Goal: Task Accomplishment & Management: Use online tool/utility

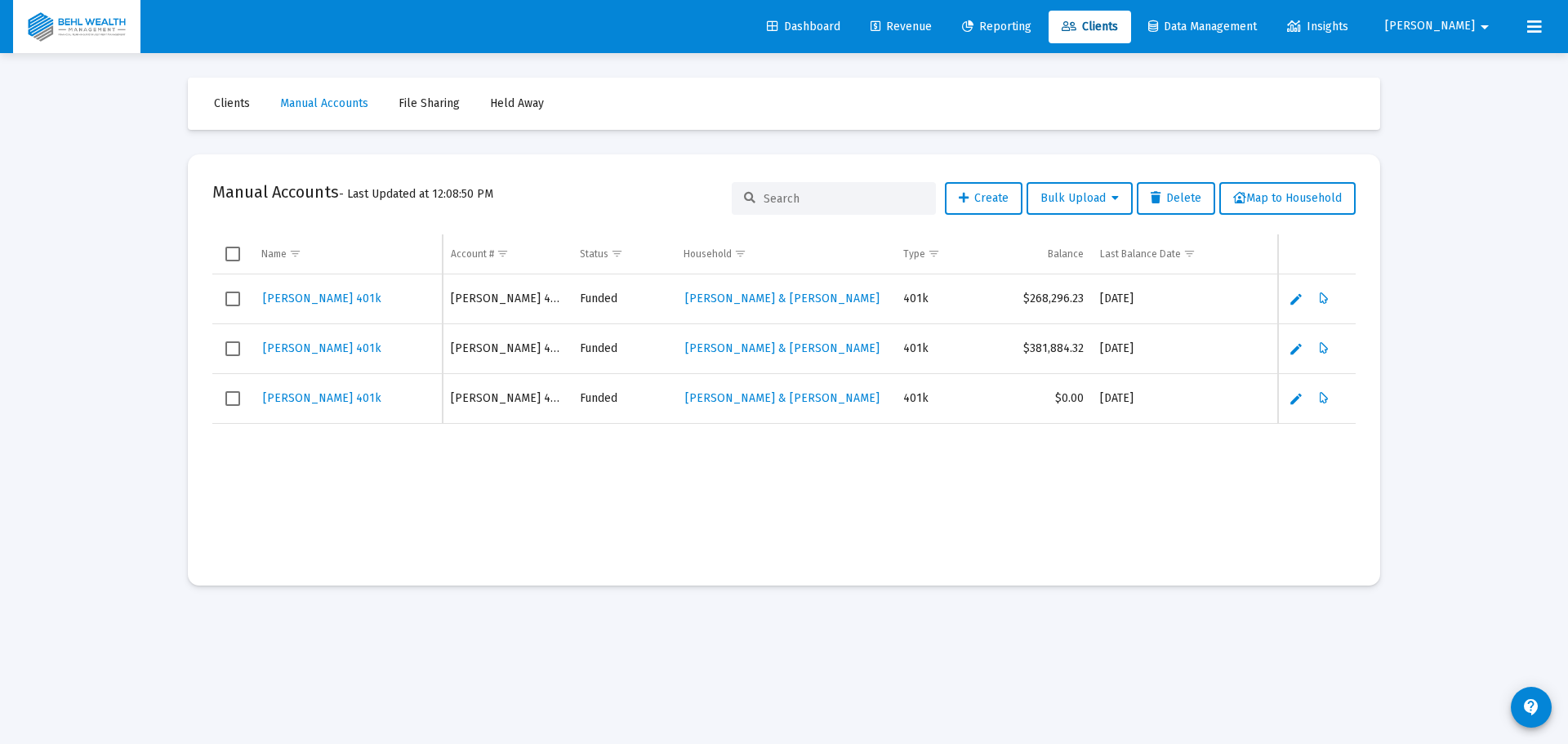
click at [932, 22] on span "Revenue" at bounding box center [901, 27] width 61 height 14
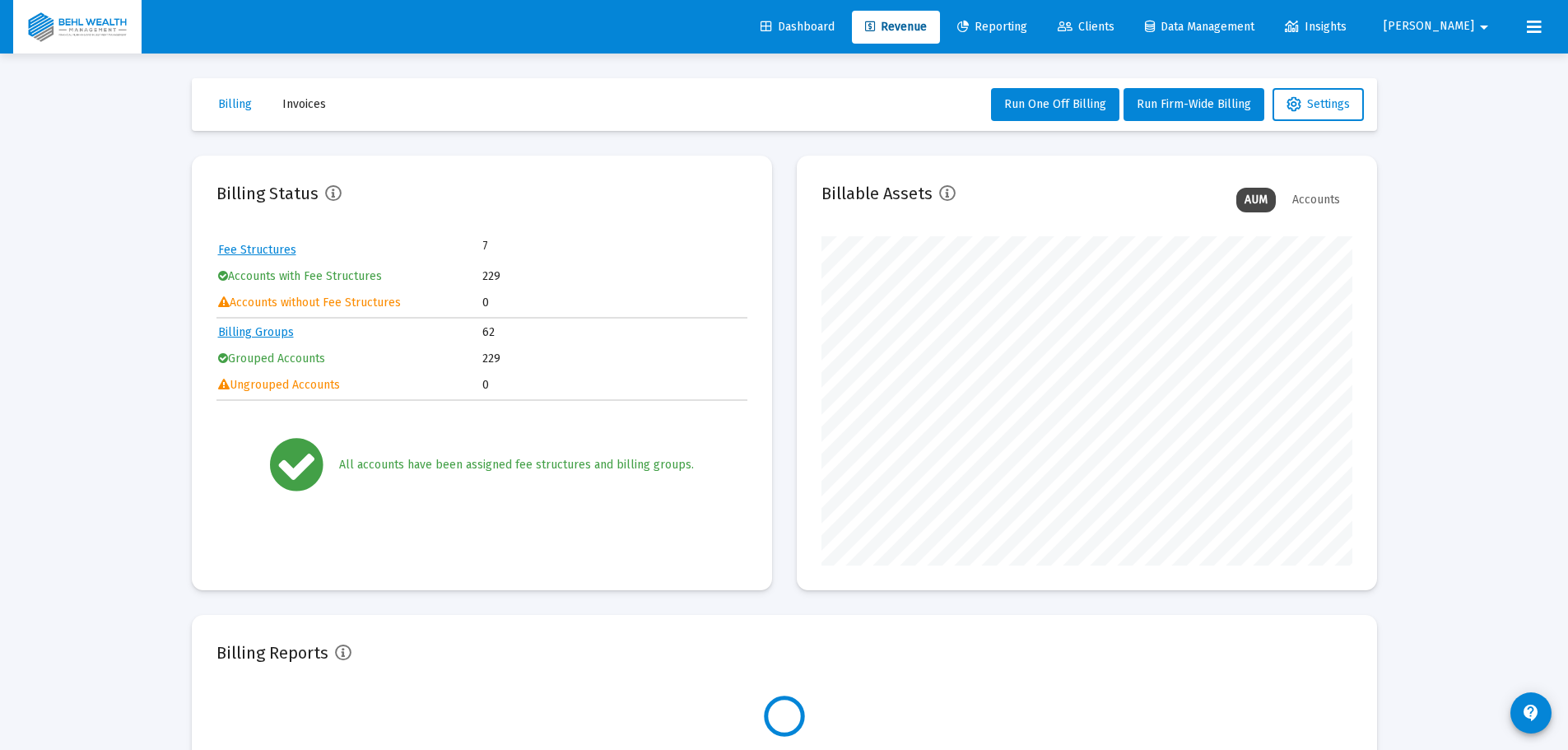
scroll to position [329, 531]
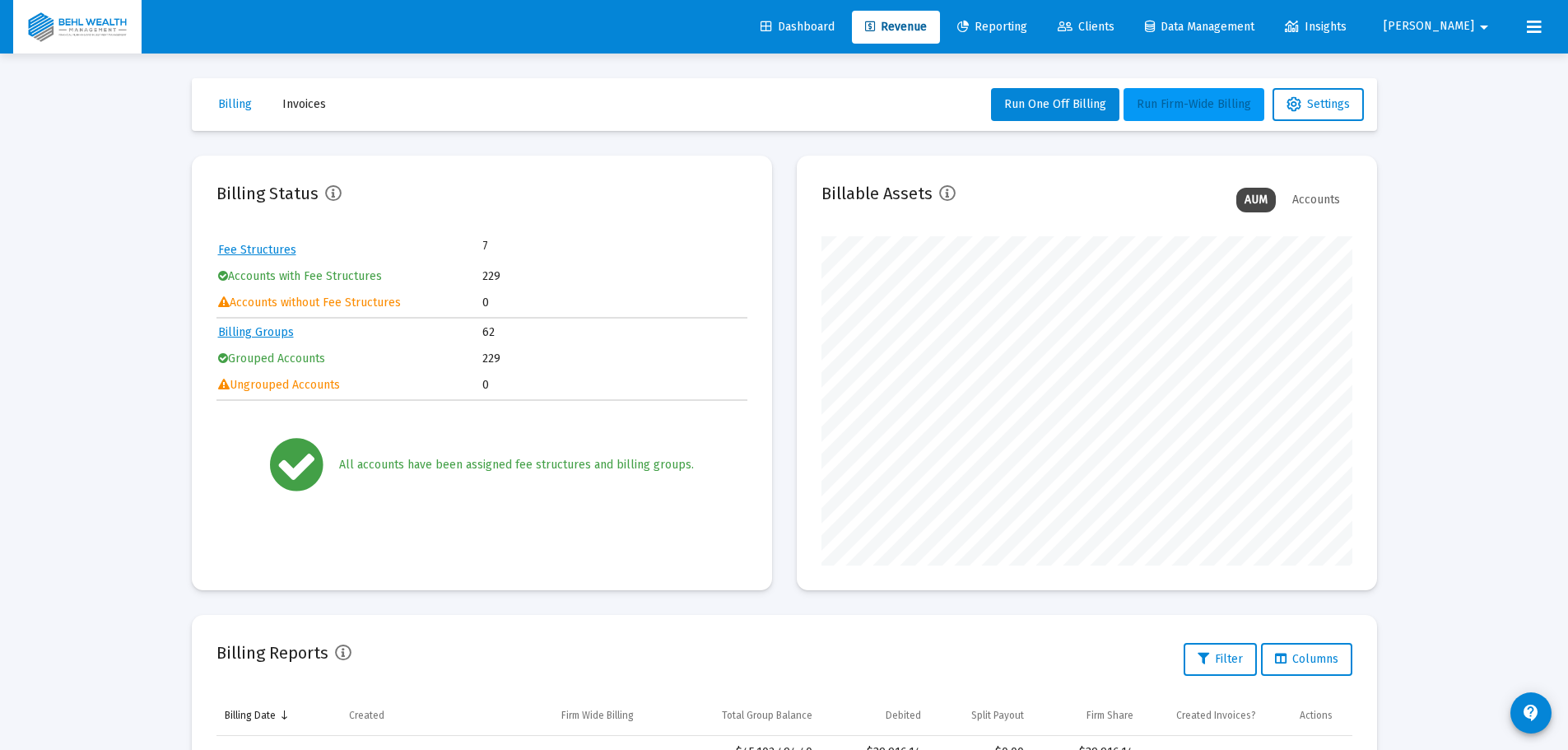
click at [1157, 95] on button "Run Firm-Wide Billing" at bounding box center [1194, 104] width 141 height 33
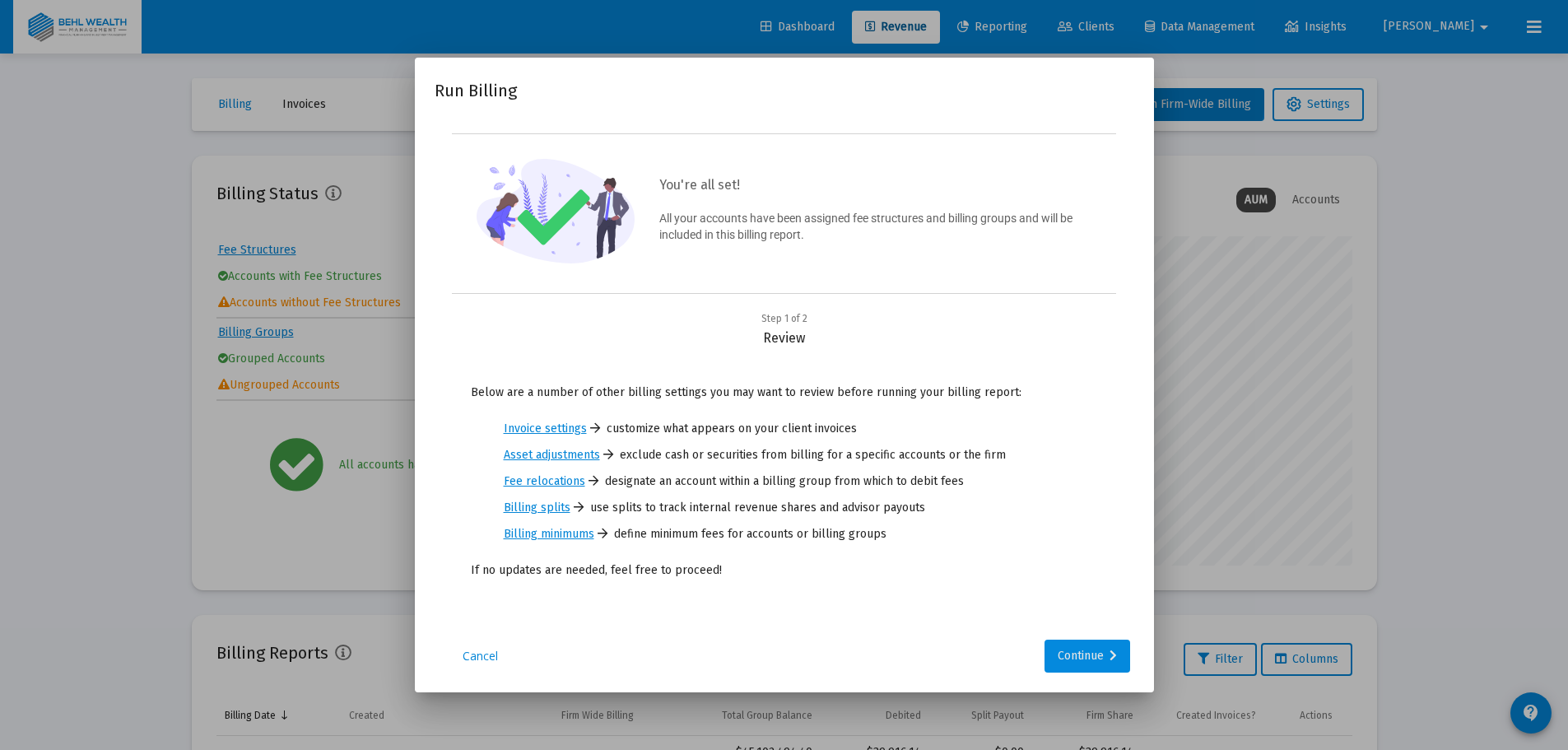
click at [1088, 652] on div "Continue" at bounding box center [1087, 655] width 59 height 33
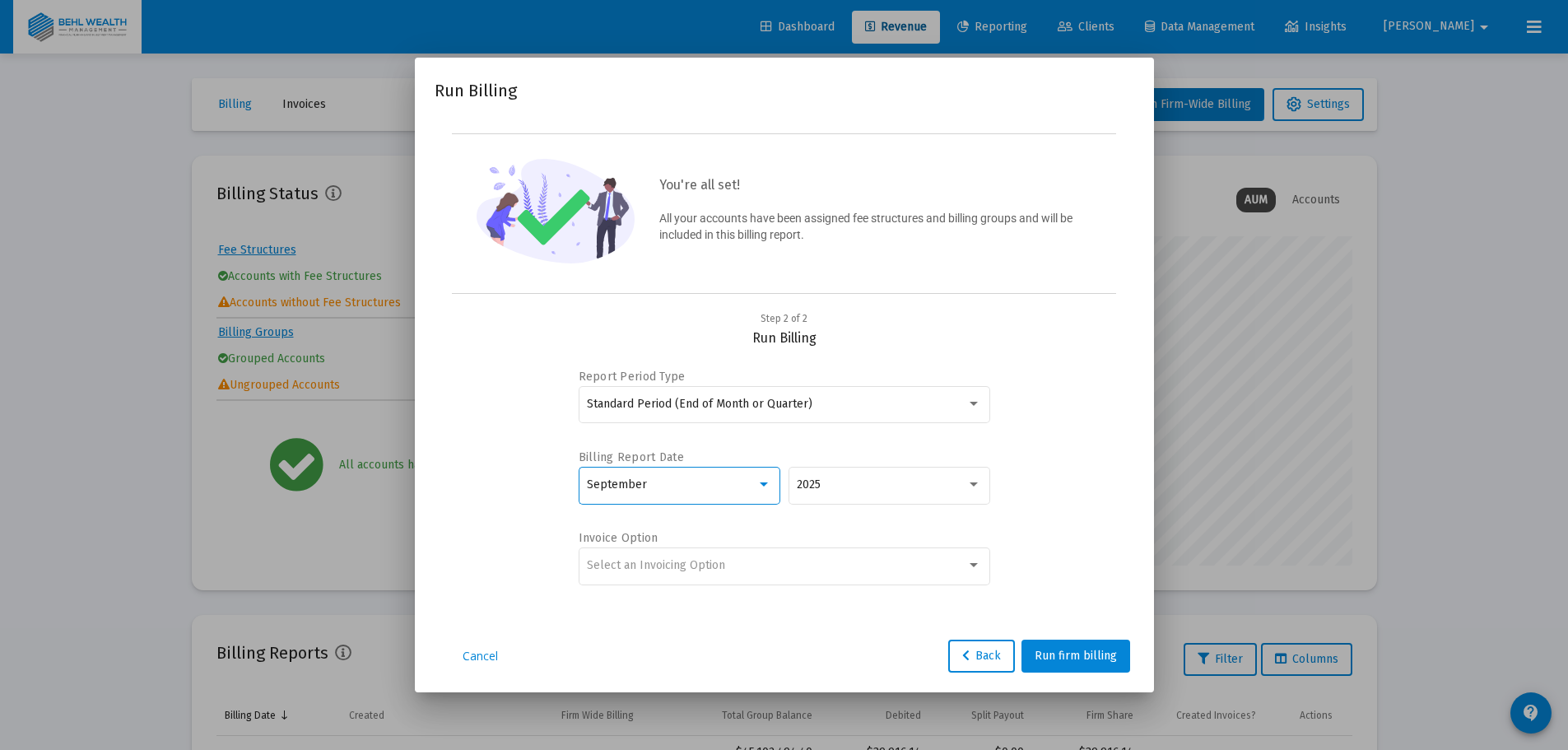
click at [722, 490] on div "September" at bounding box center [671, 485] width 170 height 13
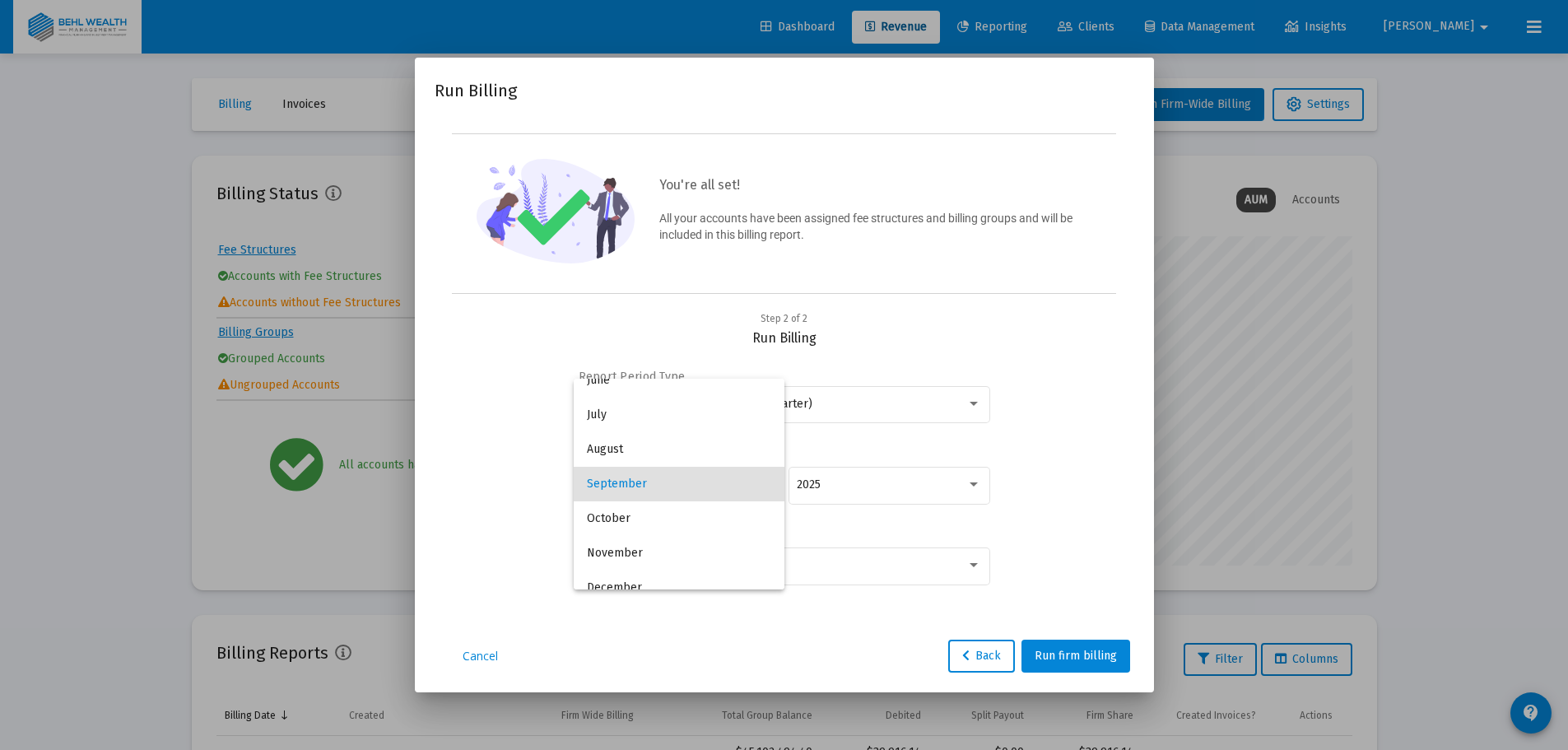
click at [1045, 502] on div at bounding box center [784, 375] width 1568 height 750
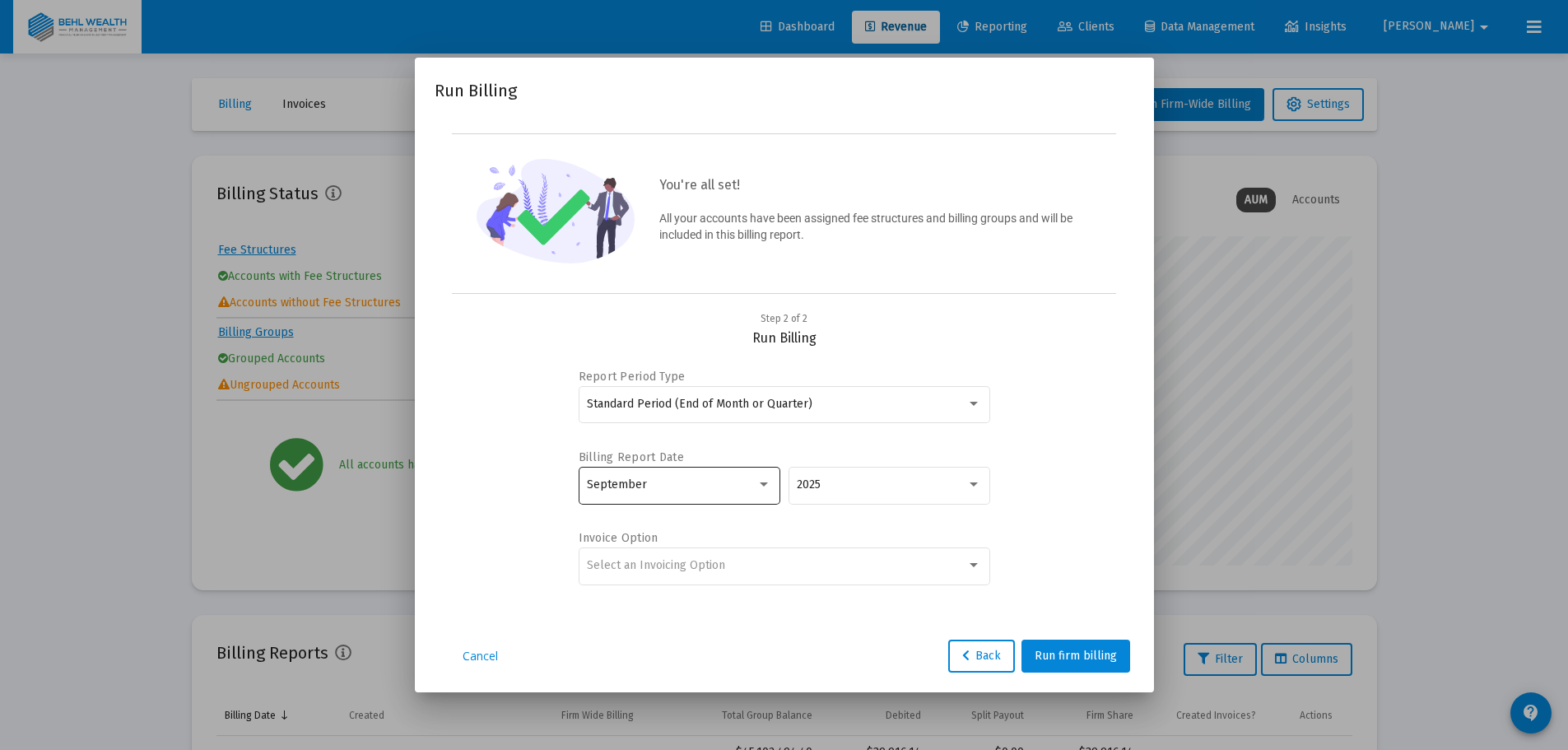
click at [703, 475] on div "September" at bounding box center [679, 485] width 184 height 40
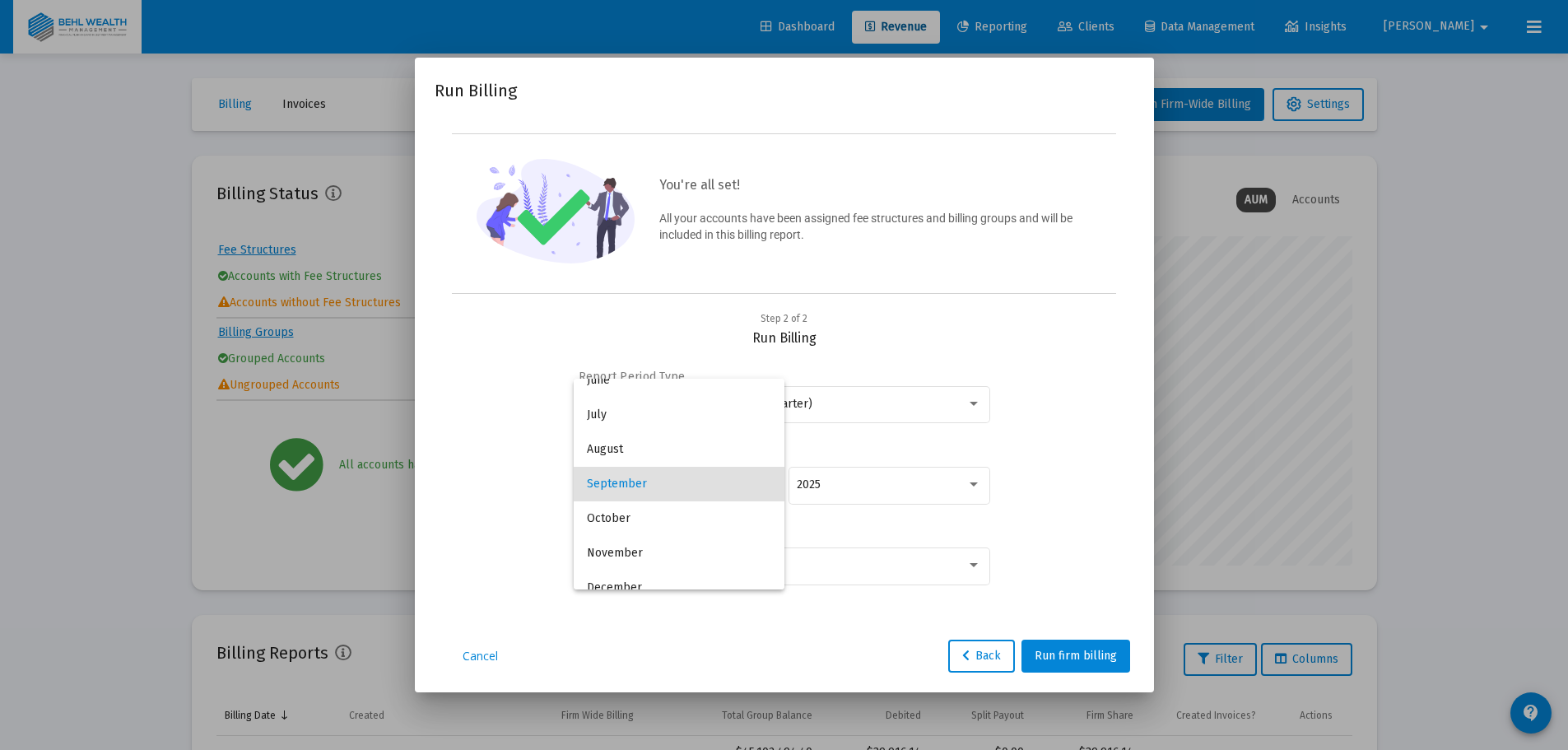
click at [1026, 498] on div at bounding box center [784, 375] width 1568 height 750
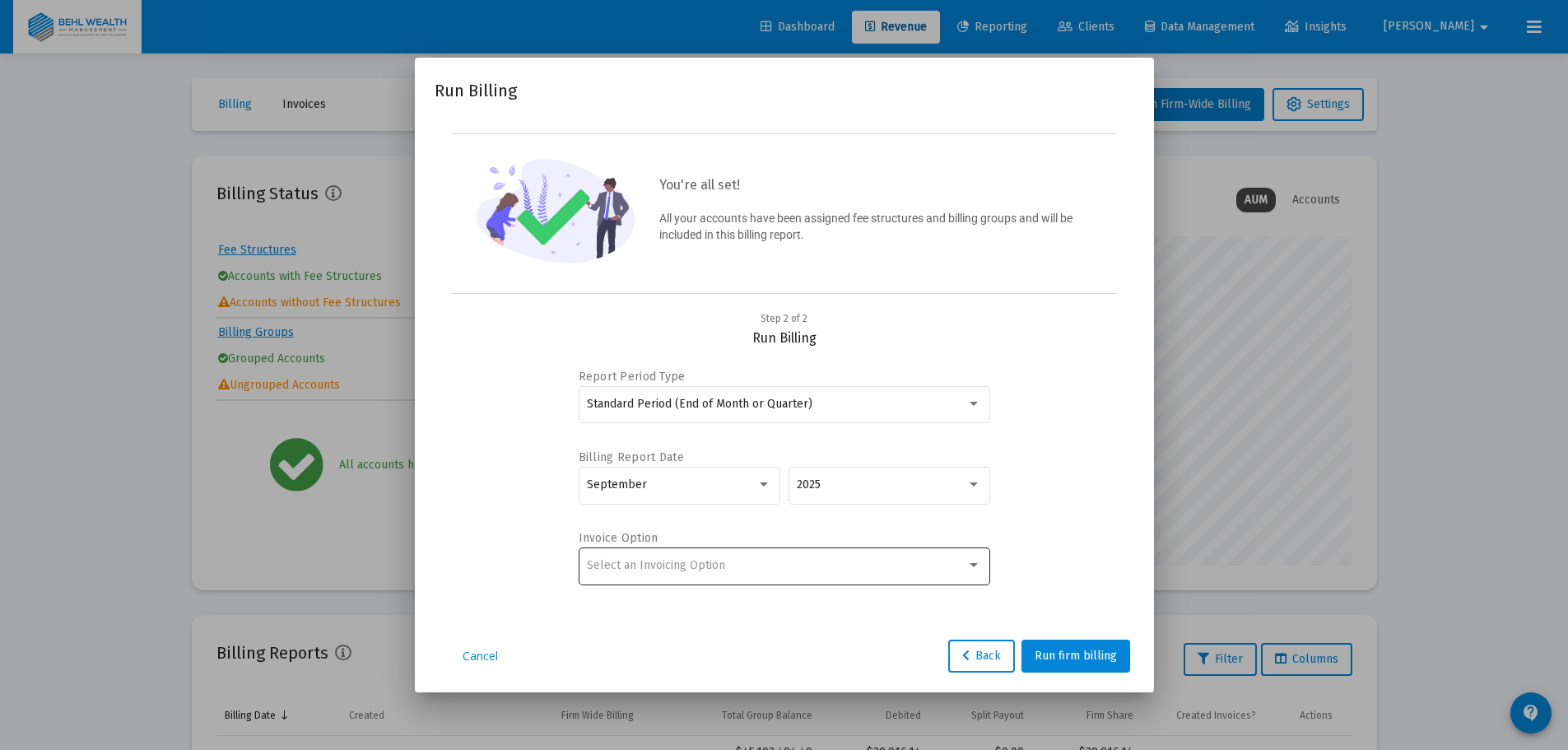
click at [913, 557] on div "Select an Invoicing Option" at bounding box center [784, 565] width 394 height 40
click at [808, 572] on span "No Invoice" at bounding box center [784, 564] width 394 height 34
click at [1052, 646] on button "Run firm billing" at bounding box center [1076, 655] width 109 height 33
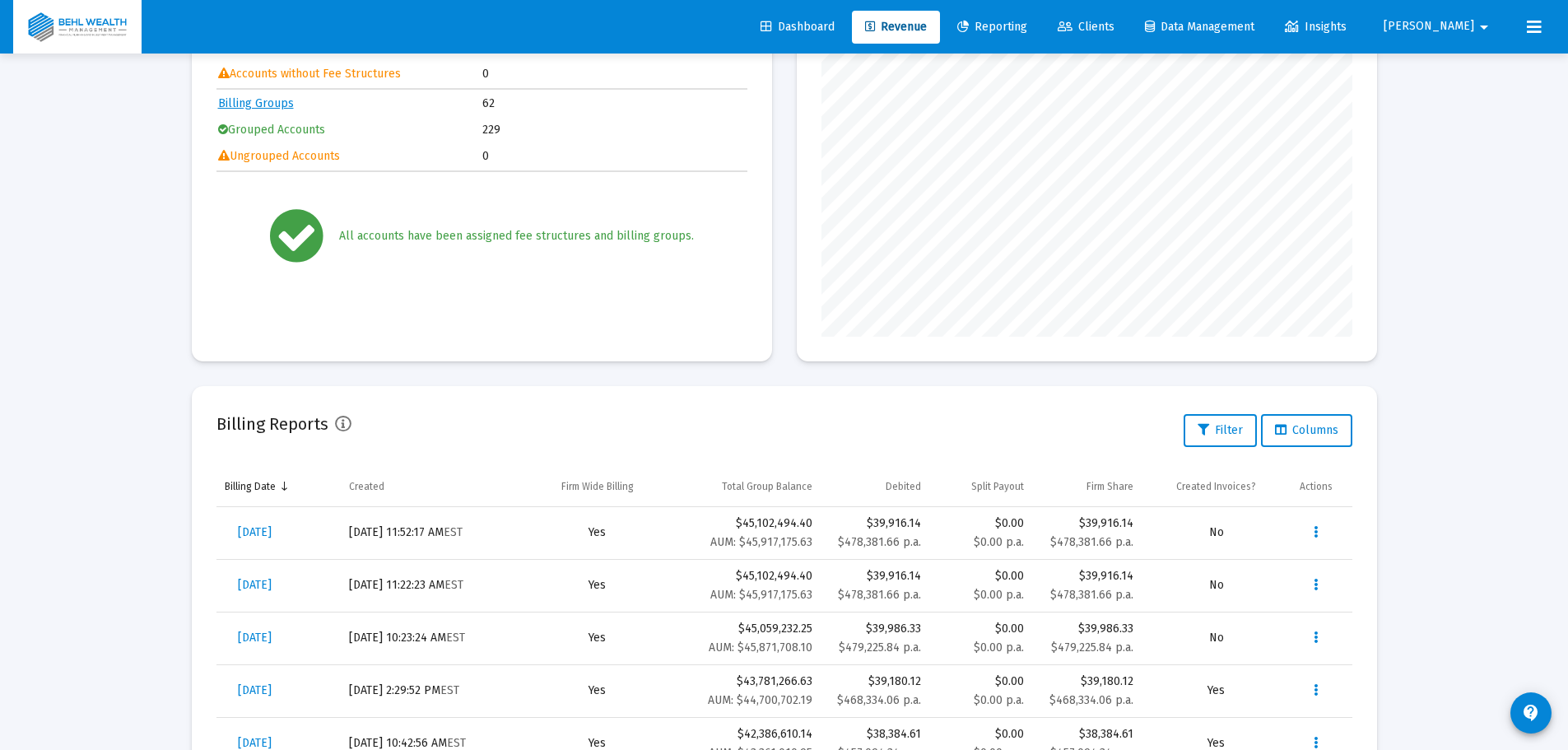
scroll to position [329, 0]
